Goal: Download file/media

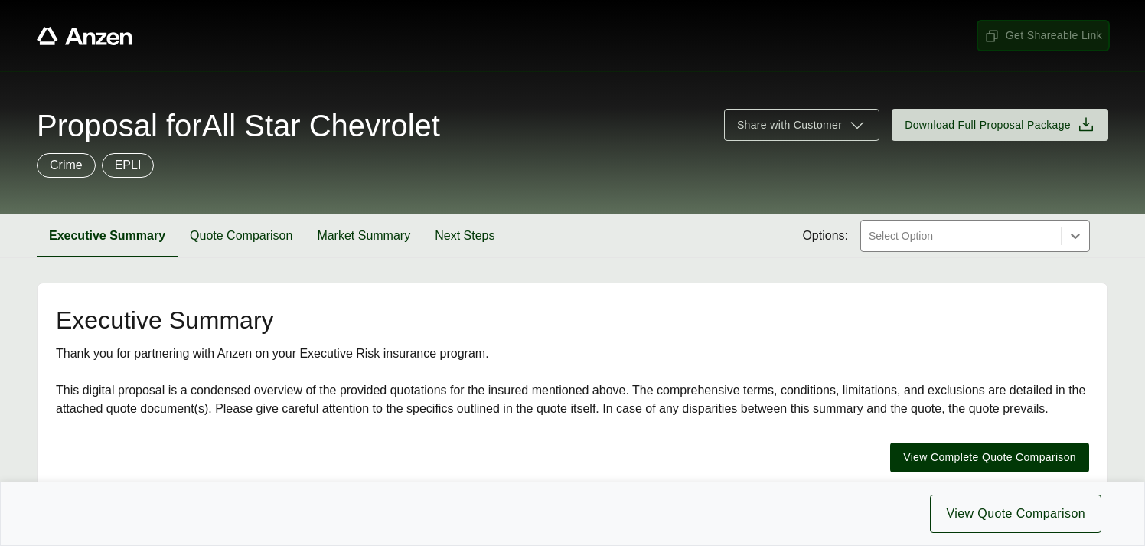
click at [1016, 37] on span "Get Shareable Link" at bounding box center [1043, 36] width 118 height 16
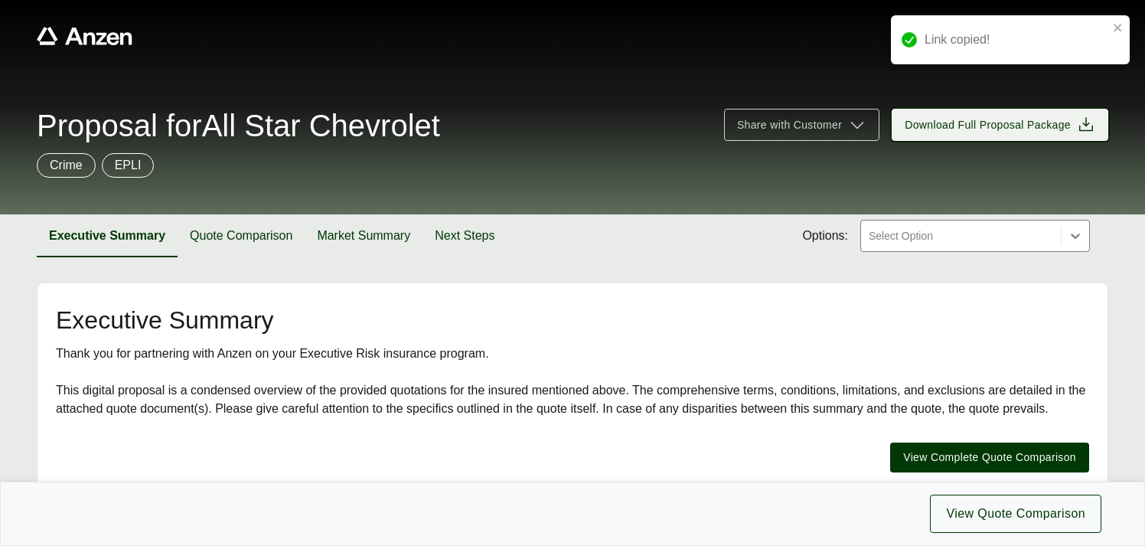
click at [1003, 122] on span "Download Full Proposal Package" at bounding box center [988, 125] width 166 height 16
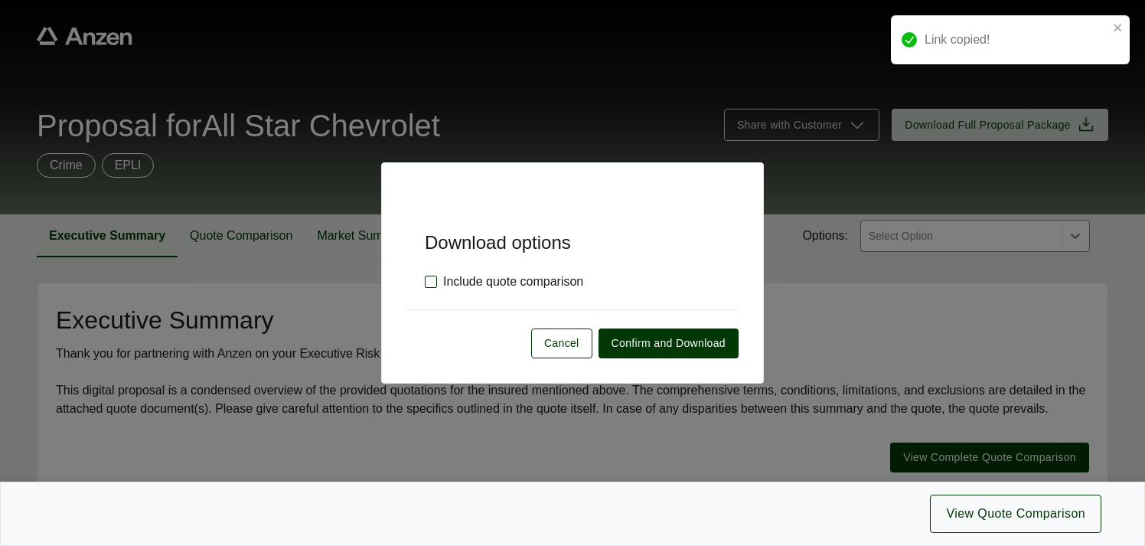
click at [432, 283] on label "Include quote comparison" at bounding box center [504, 281] width 158 height 18
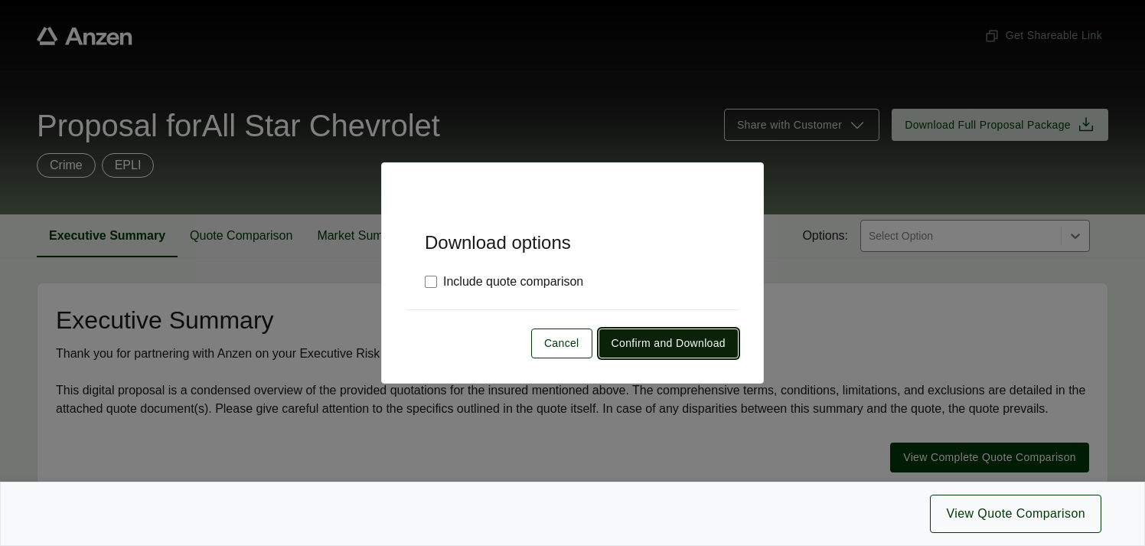
click at [641, 344] on span "Confirm and Download" at bounding box center [669, 343] width 114 height 16
